Goal: Task Accomplishment & Management: Manage account settings

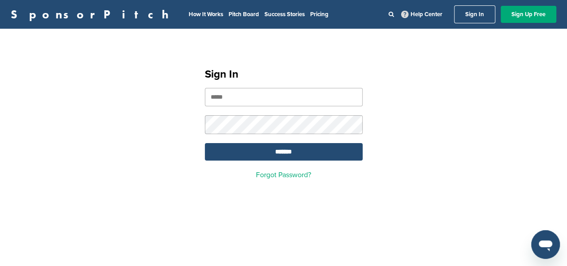
click at [295, 98] on input "email" at bounding box center [284, 97] width 158 height 18
type input "**********"
click at [292, 153] on input "*******" at bounding box center [284, 151] width 158 height 17
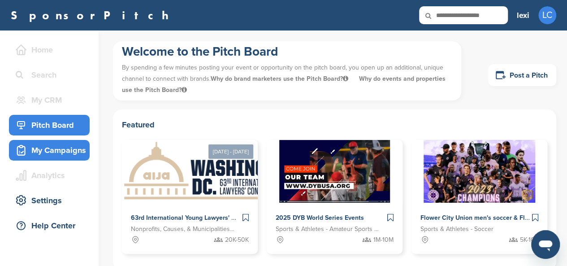
click at [78, 150] on div "My Campaigns" at bounding box center [51, 150] width 76 height 16
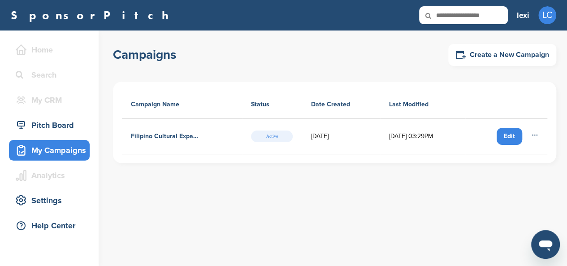
click at [514, 132] on div "Edit" at bounding box center [509, 136] width 26 height 17
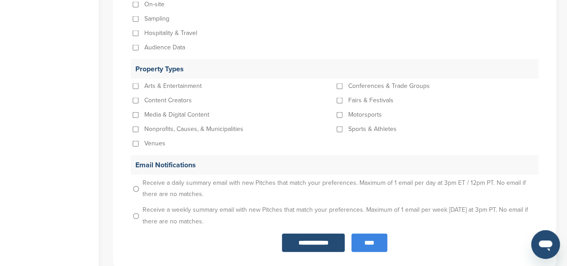
scroll to position [955, 0]
click at [168, 202] on p "Receive a weekly summary email with new Pitches that match your preferences. Ma…" at bounding box center [340, 215] width 396 height 27
click at [158, 203] on p "Receive a weekly summary email with new Pitches that match your preferences. Ma…" at bounding box center [340, 215] width 396 height 27
click at [370, 233] on input "****" at bounding box center [369, 242] width 36 height 18
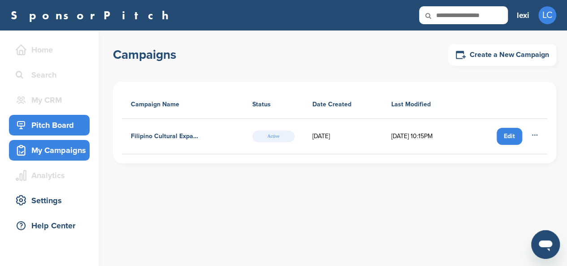
click at [56, 129] on div "Pitch Board" at bounding box center [51, 125] width 76 height 16
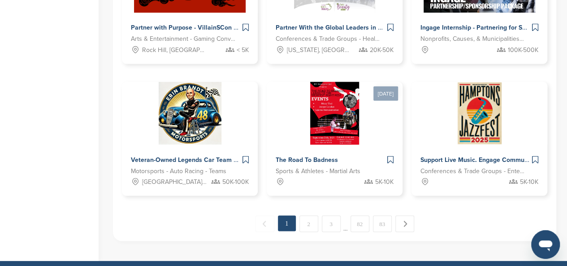
scroll to position [803, 0]
click at [312, 226] on link "2" at bounding box center [308, 223] width 19 height 17
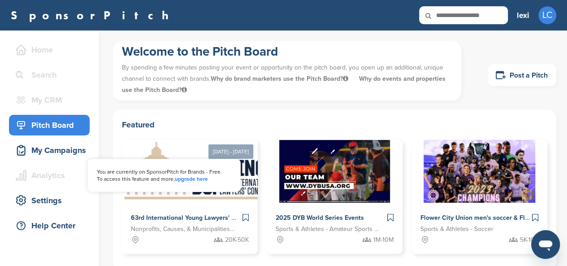
scroll to position [0, 0]
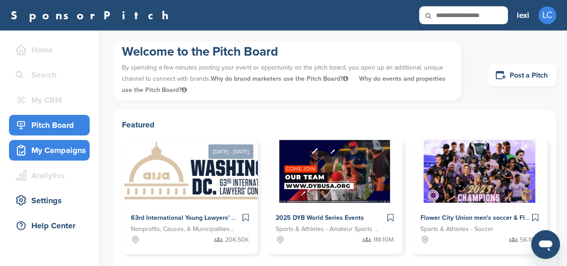
click at [39, 157] on div "My Campaigns" at bounding box center [51, 150] width 76 height 16
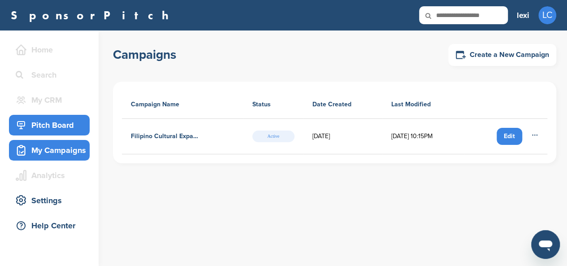
click at [52, 124] on div "Pitch Board" at bounding box center [51, 125] width 76 height 16
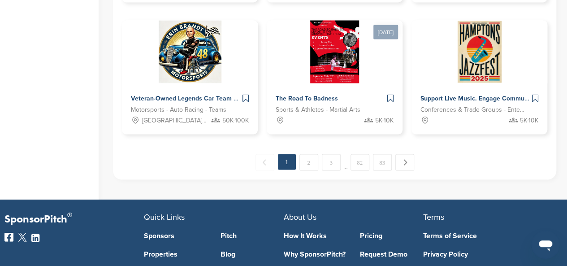
scroll to position [865, 0]
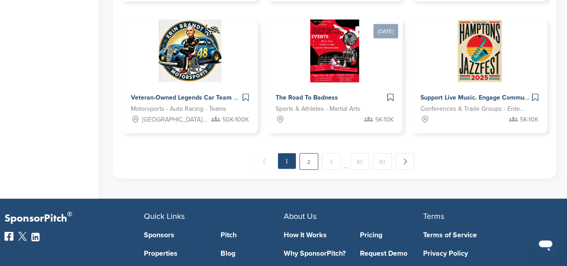
click at [310, 166] on link "2" at bounding box center [308, 161] width 19 height 17
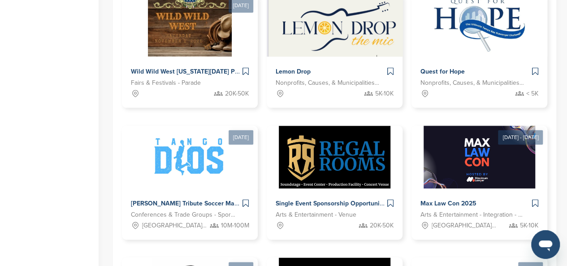
scroll to position [505, 0]
